Goal: Information Seeking & Learning: Learn about a topic

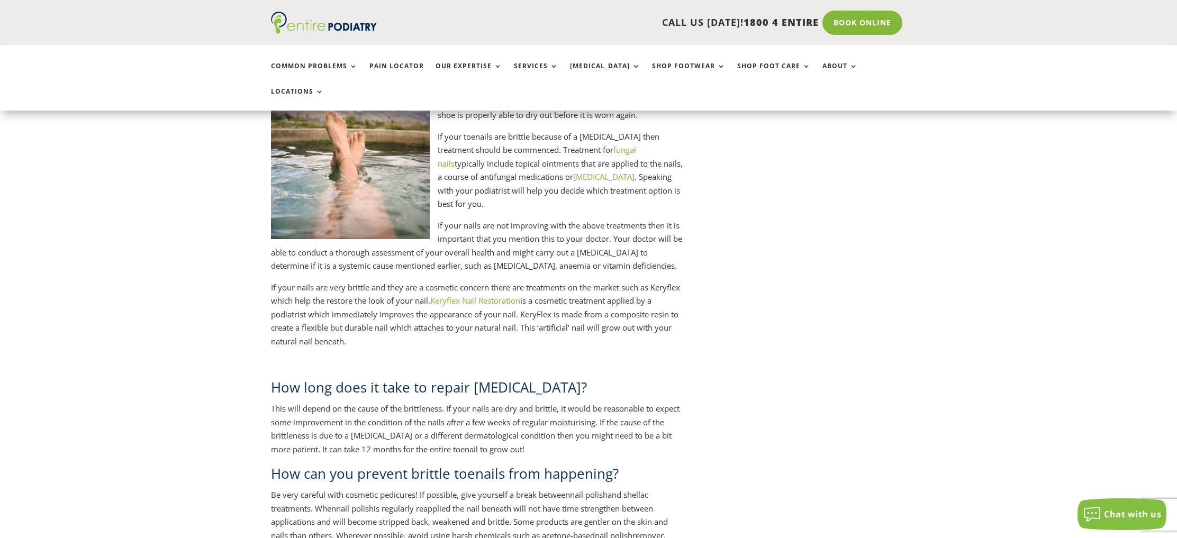
scroll to position [1009, 0]
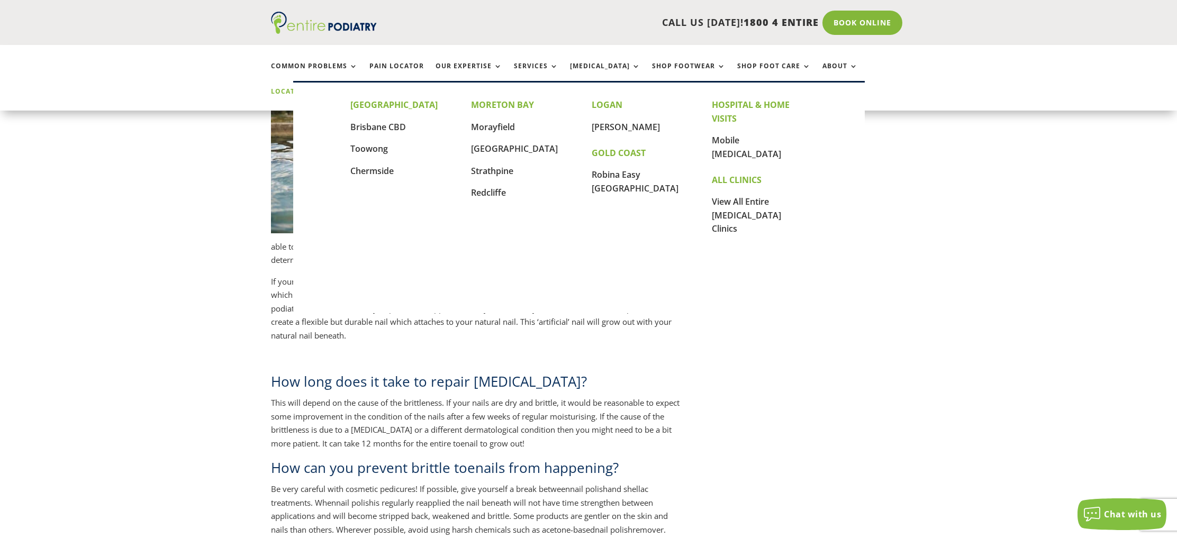
click at [324, 88] on link "Locations" at bounding box center [297, 99] width 53 height 23
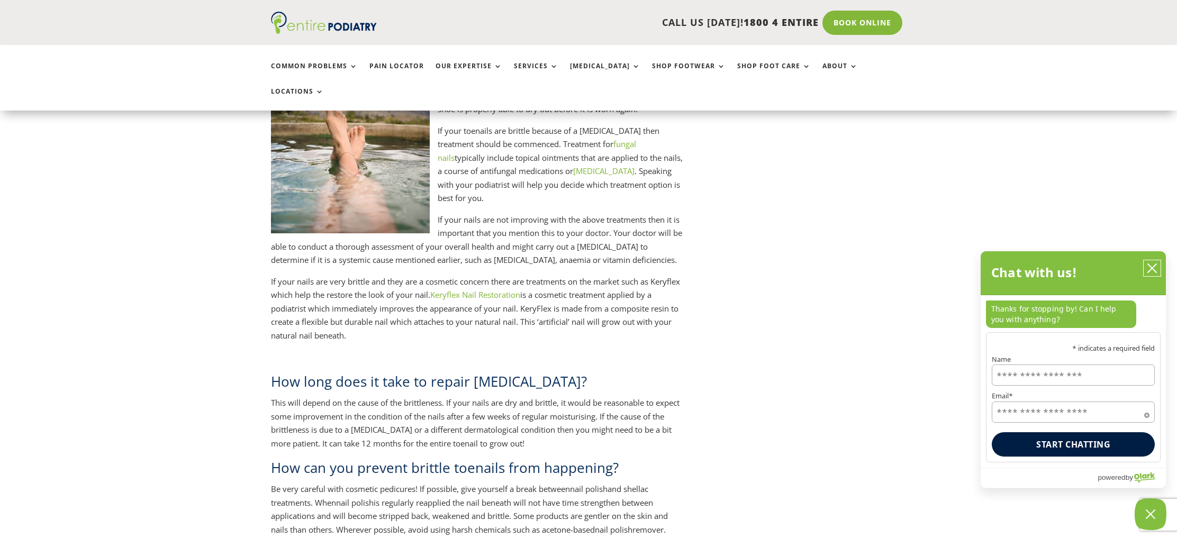
click at [1155, 264] on icon "close chatbox" at bounding box center [1152, 268] width 11 height 11
